Goal: Obtain resource: Obtain resource

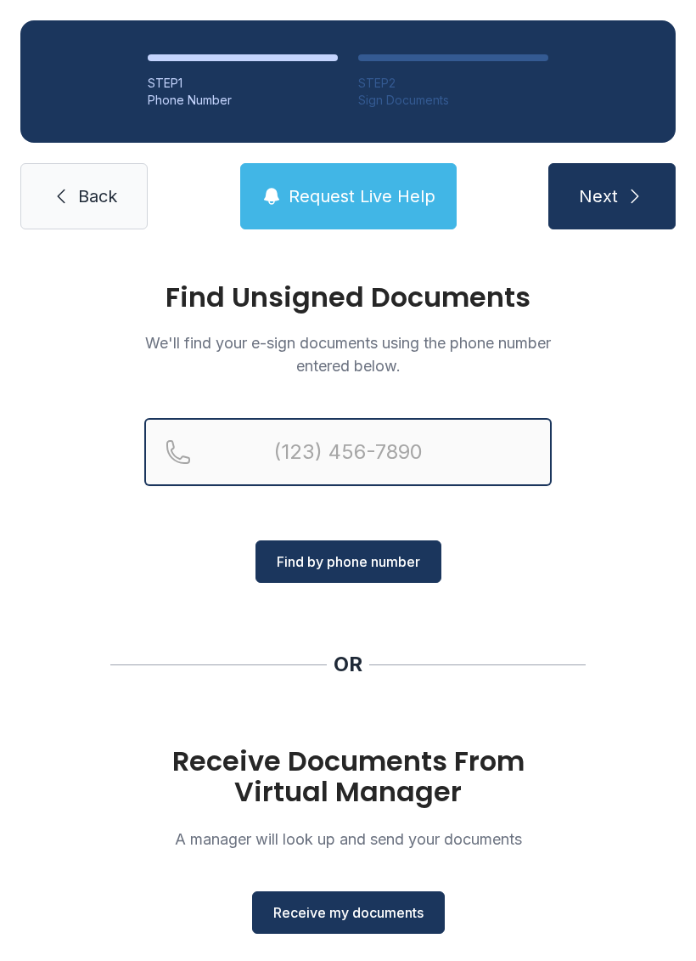
click at [370, 443] on input "Reservation phone number" at bounding box center [348, 452] width 408 height 68
click at [425, 437] on input "(478) 3" at bounding box center [348, 452] width 408 height 68
click at [409, 451] on input "(478) 3" at bounding box center [348, 452] width 408 height 68
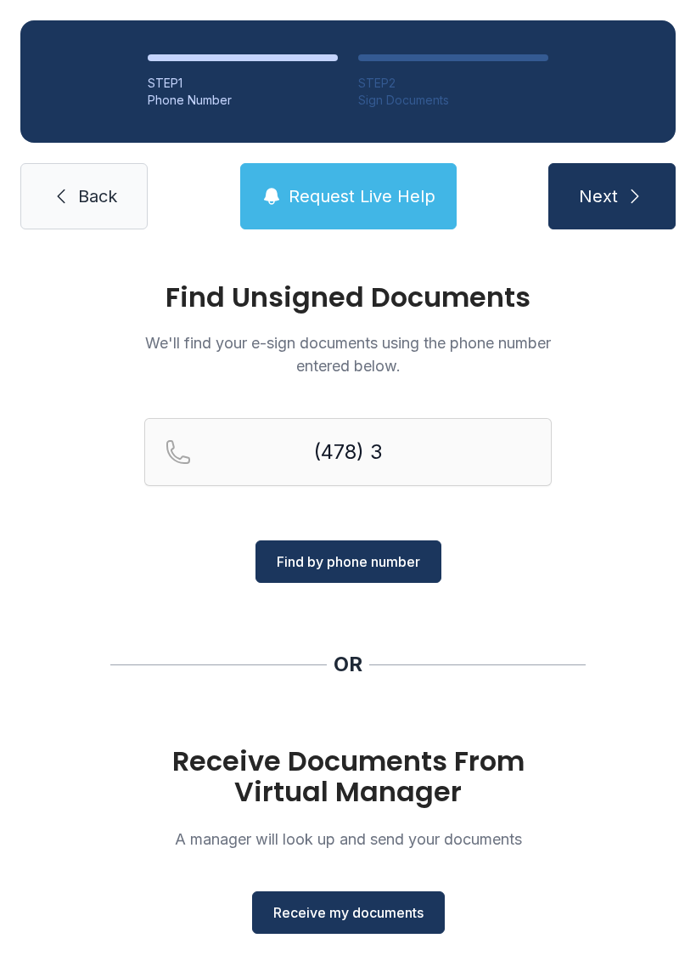
click at [589, 510] on div "Find Unsigned Documents We'll find your e-sign documents using the phone number…" at bounding box center [348, 626] width 696 height 752
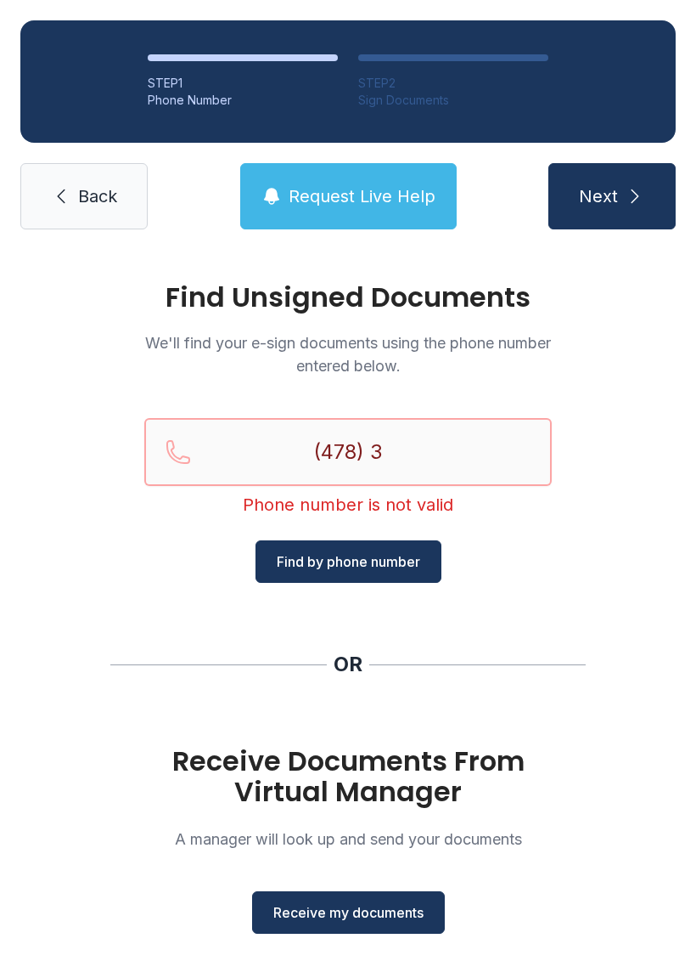
click at [497, 457] on input "(478) 3" at bounding box center [348, 452] width 408 height 68
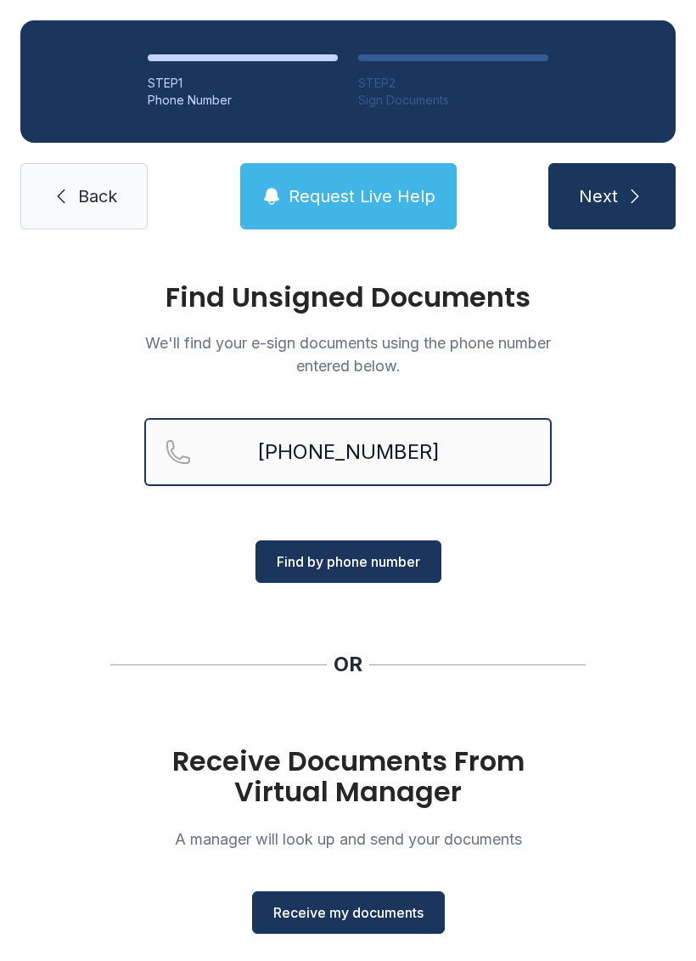
type input "[PHONE_NUMBER]"
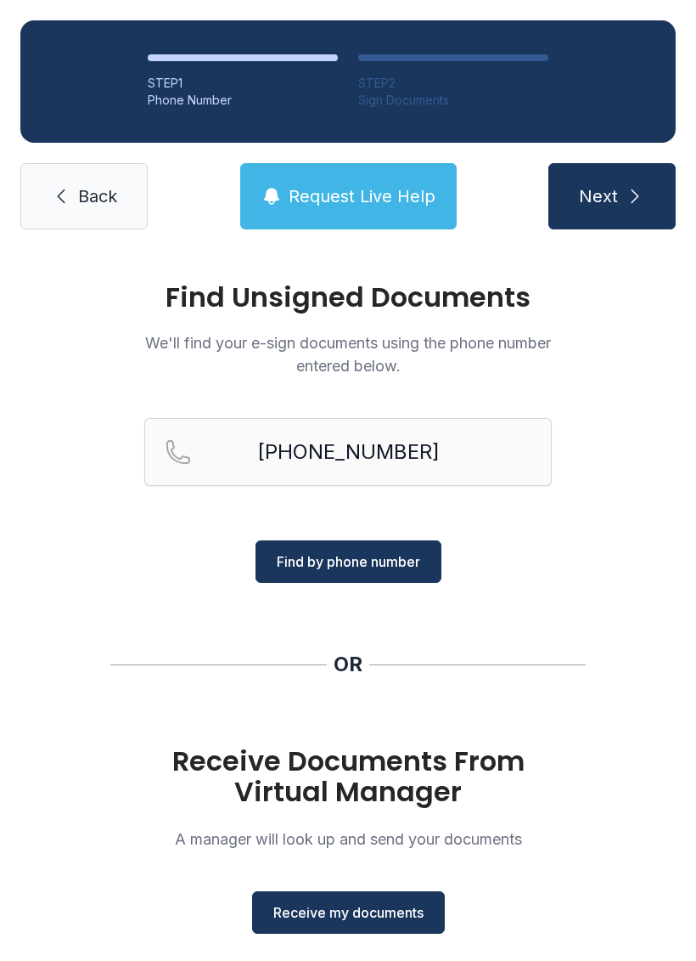
click at [428, 550] on button "Find by phone number" at bounding box center [349, 561] width 186 height 42
click at [349, 578] on button "Find by phone number" at bounding box center [349, 561] width 186 height 42
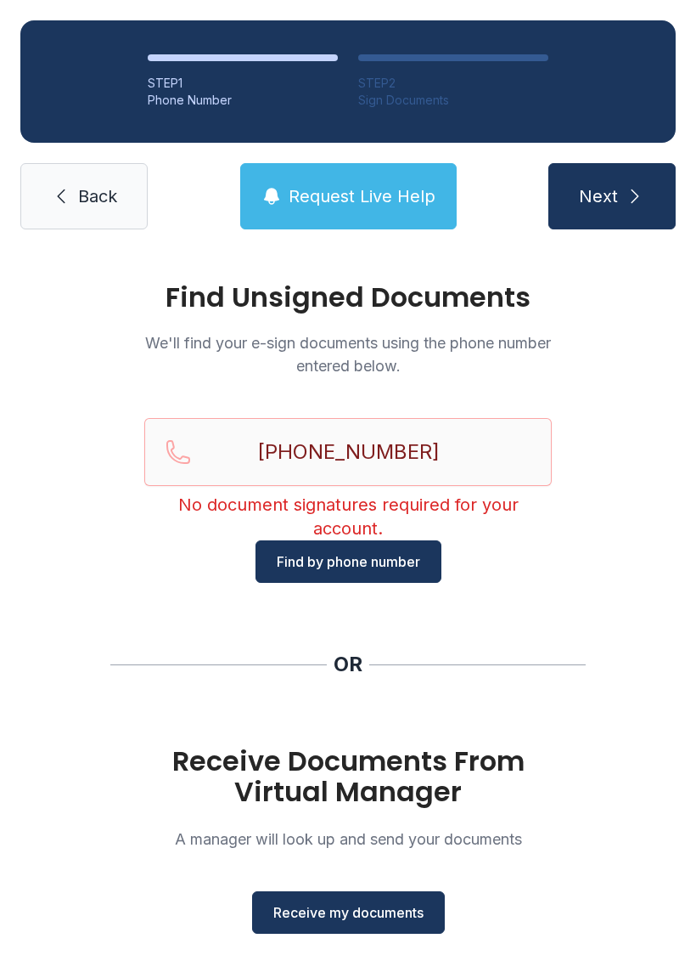
click at [607, 376] on div "Find Unsigned Documents We'll find your e-sign documents using the phone number…" at bounding box center [348, 626] width 696 height 752
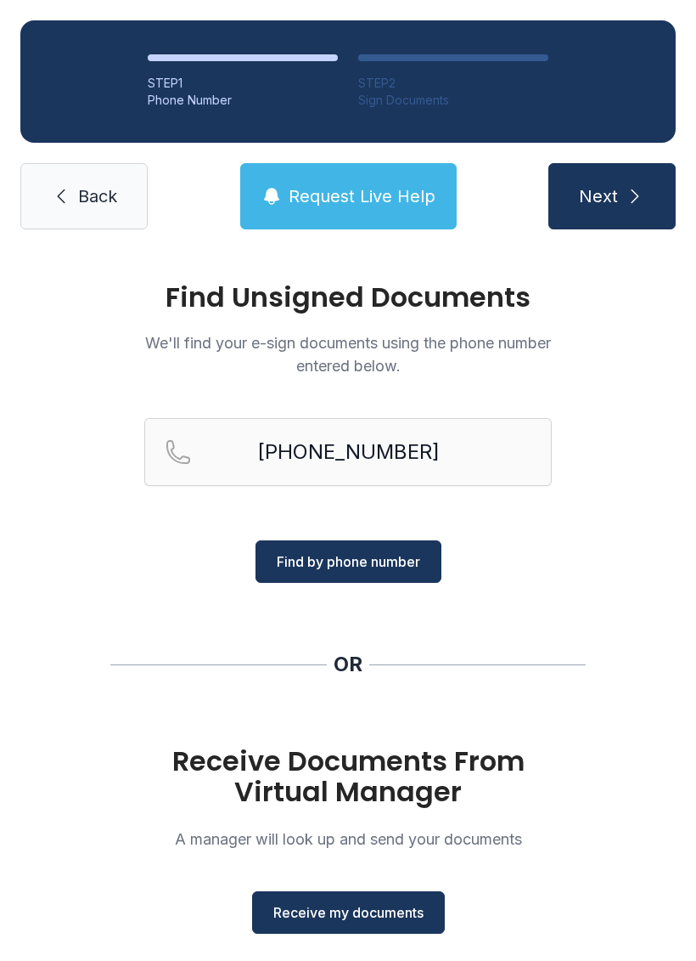
click at [392, 206] on span "Request Live Help" at bounding box center [362, 196] width 147 height 24
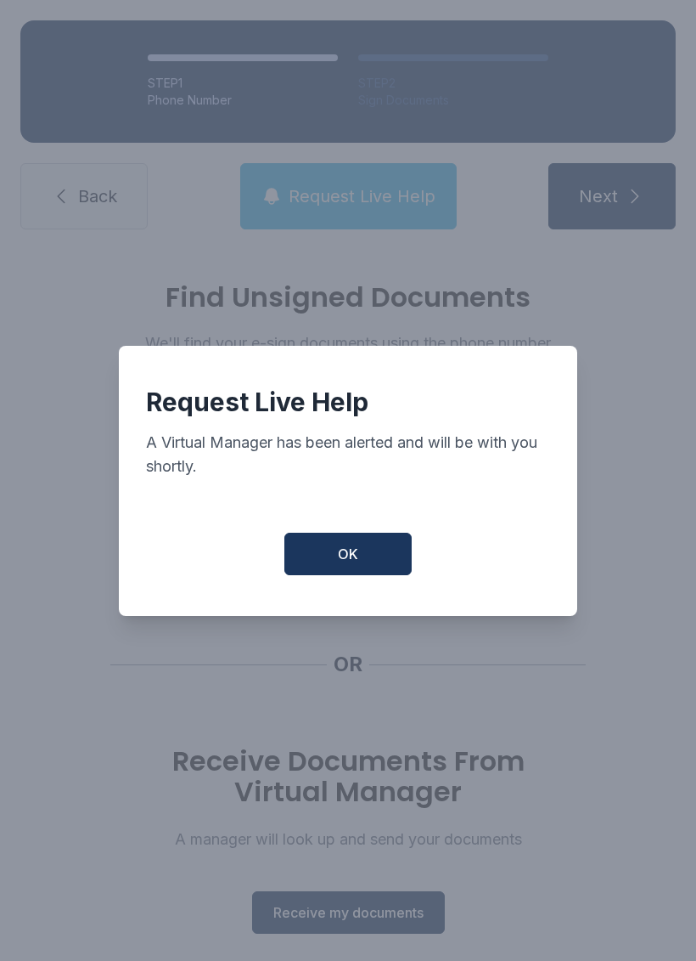
click at [391, 555] on button "OK" at bounding box center [348, 554] width 127 height 42
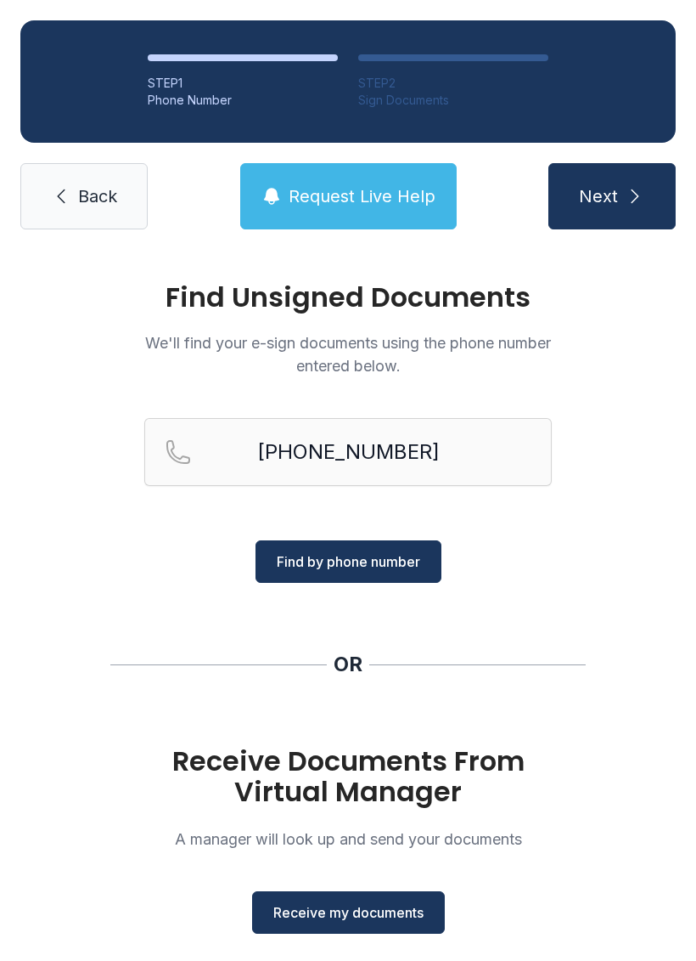
click at [93, 198] on span "Back" at bounding box center [97, 196] width 39 height 24
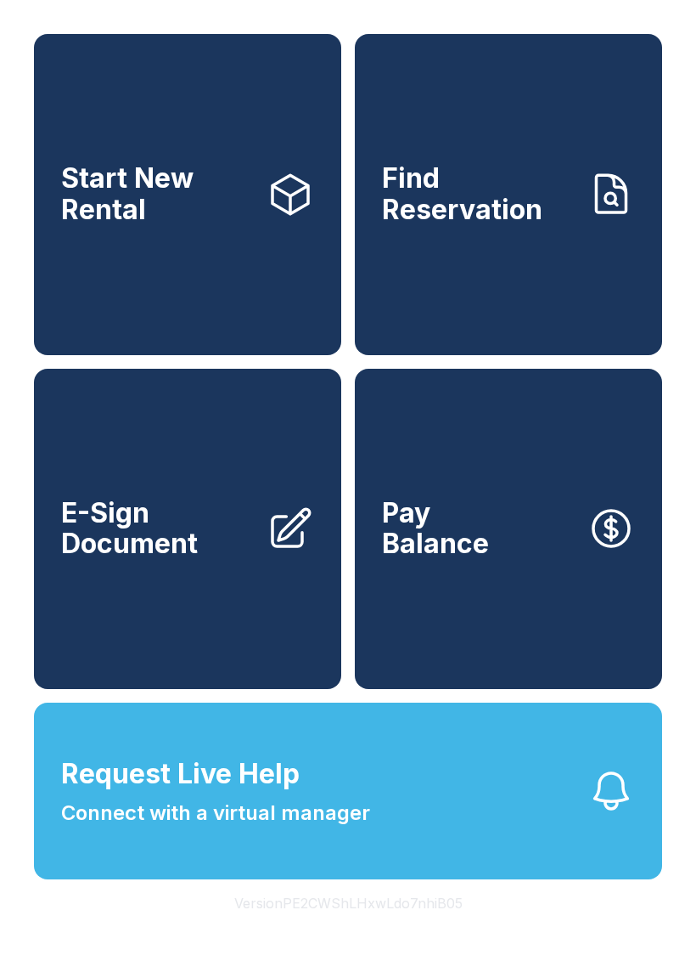
click at [208, 560] on span "E-Sign Document" at bounding box center [157, 529] width 192 height 62
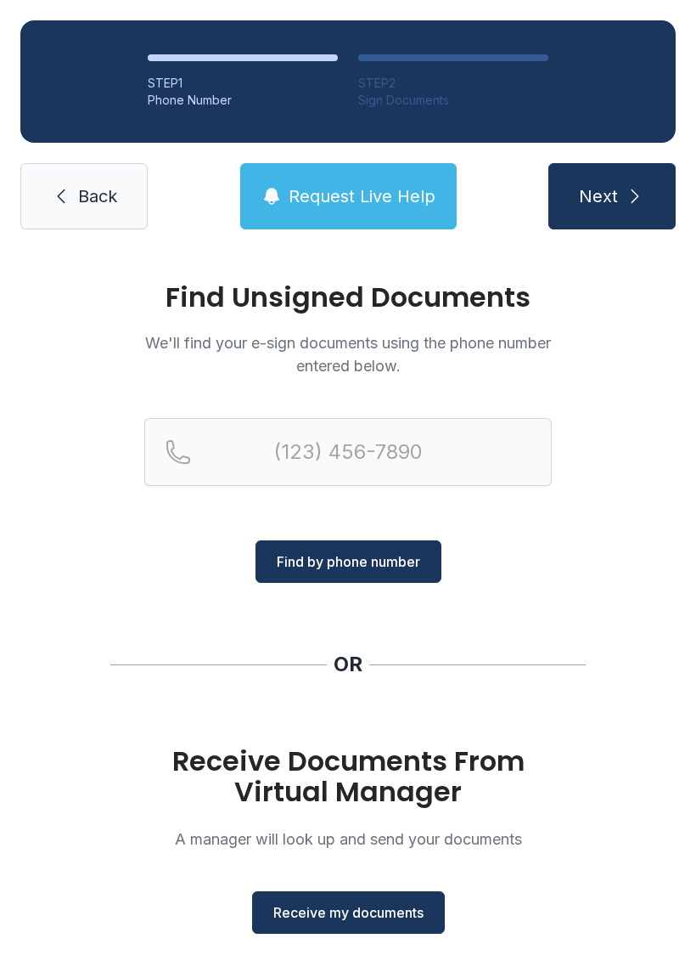
click at [377, 899] on button "Receive my documents" at bounding box center [348, 912] width 193 height 42
